Goal: Check status: Check status

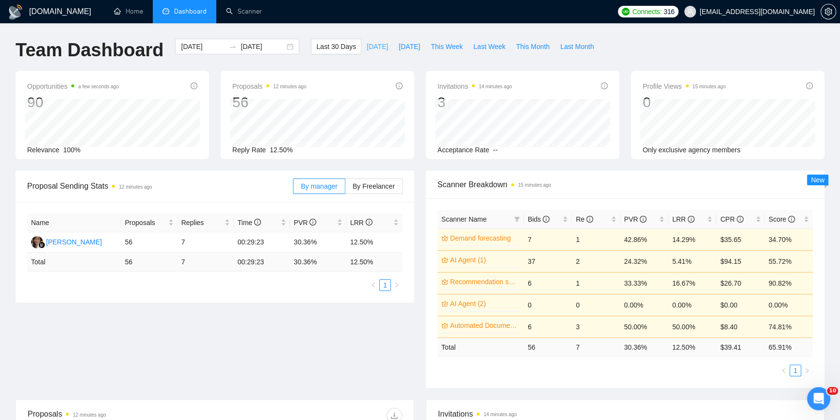
click at [367, 50] on span "[DATE]" at bounding box center [377, 46] width 21 height 11
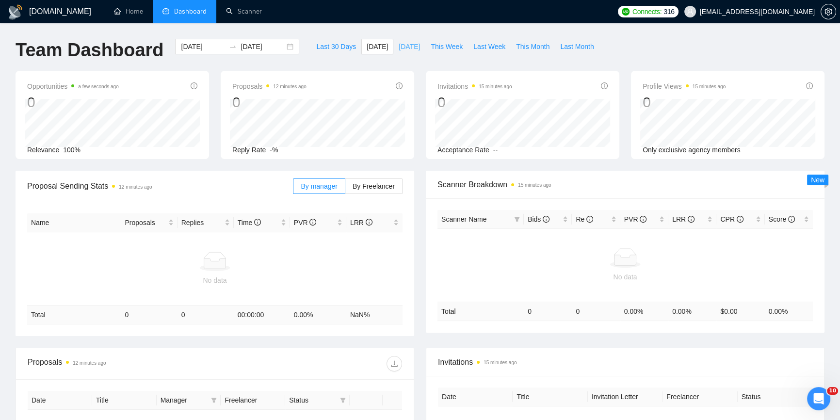
click at [399, 47] on span "[DATE]" at bounding box center [409, 46] width 21 height 11
type input "[DATE]"
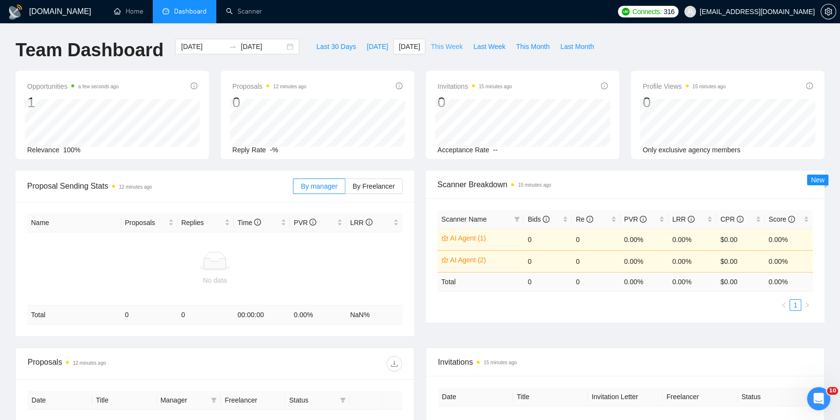
click at [435, 48] on span "This Week" at bounding box center [447, 46] width 32 height 11
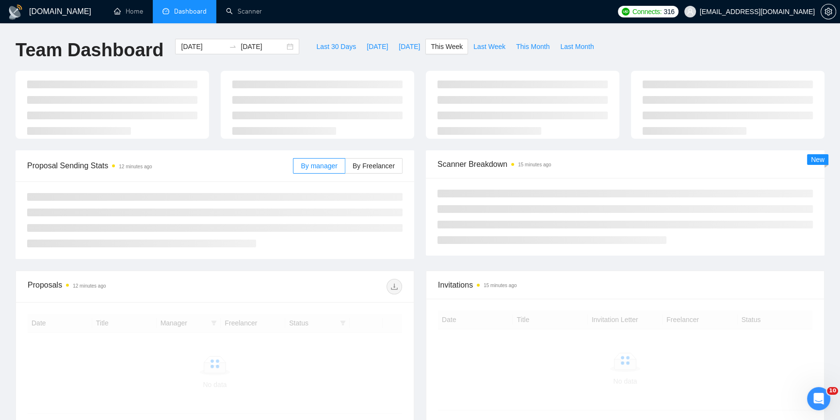
type input "[DATE]"
